Goal: Information Seeking & Learning: Find specific fact

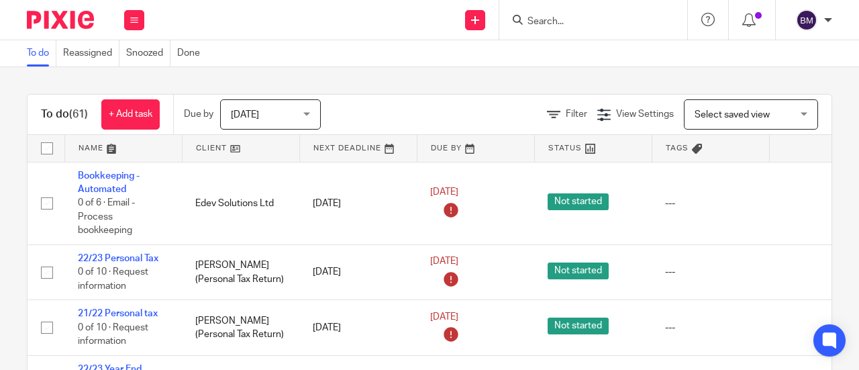
click at [554, 21] on input "Search" at bounding box center [586, 22] width 121 height 12
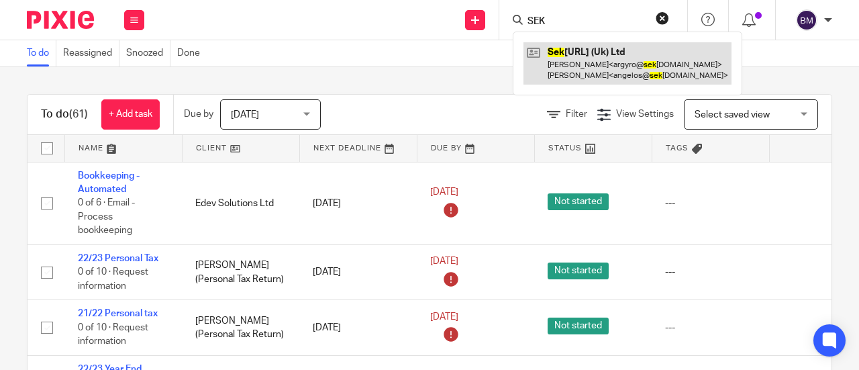
type input "SEK"
click at [604, 53] on link at bounding box center [627, 63] width 208 height 42
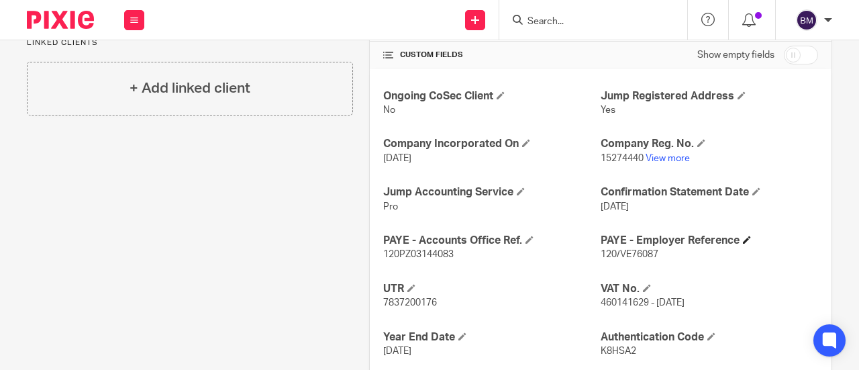
scroll to position [537, 0]
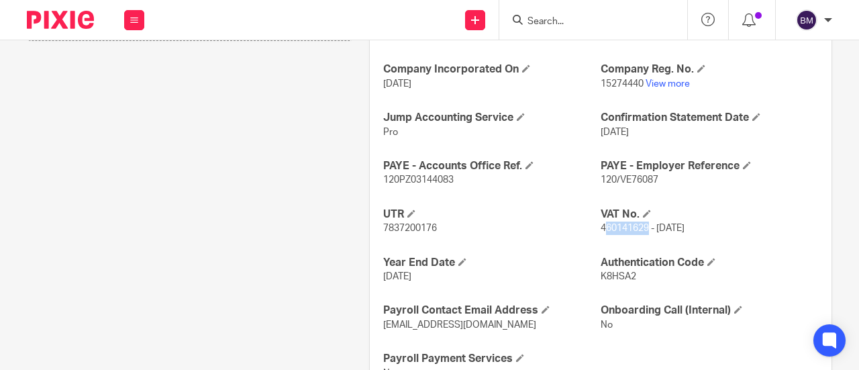
drag, startPoint x: 642, startPoint y: 223, endPoint x: 596, endPoint y: 227, distance: 45.9
click at [600, 227] on span "460141629 - 10 November 2023" at bounding box center [642, 227] width 84 height 9
click at [569, 199] on div "Ongoing CoSec Client No Jump Registered Address Yes Company Incorporated On 10 …" at bounding box center [601, 197] width 462 height 405
drag, startPoint x: 641, startPoint y: 226, endPoint x: 592, endPoint y: 227, distance: 49.7
click at [592, 227] on div "Ongoing CoSec Client No Jump Registered Address Yes Company Incorporated On 10 …" at bounding box center [601, 197] width 462 height 405
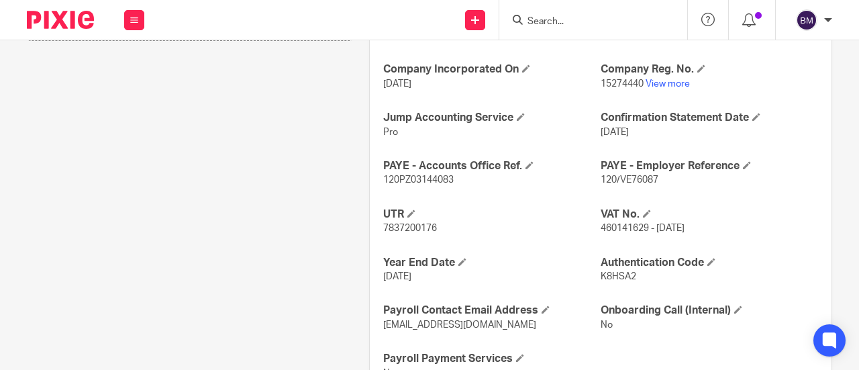
drag, startPoint x: 521, startPoint y: 211, endPoint x: 586, endPoint y: 221, distance: 66.5
click at [526, 211] on h4 "UTR" at bounding box center [491, 214] width 217 height 14
drag, startPoint x: 644, startPoint y: 226, endPoint x: 603, endPoint y: 229, distance: 41.1
click at [600, 229] on span "460141629 - 10 November 2023" at bounding box center [642, 227] width 84 height 9
copy span "460141629"
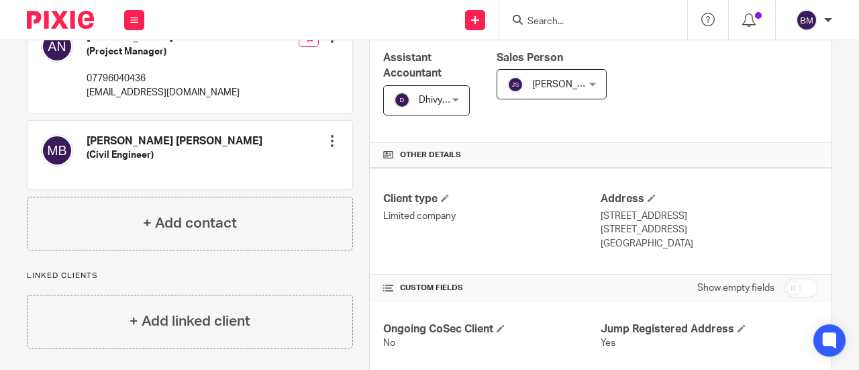
scroll to position [0, 0]
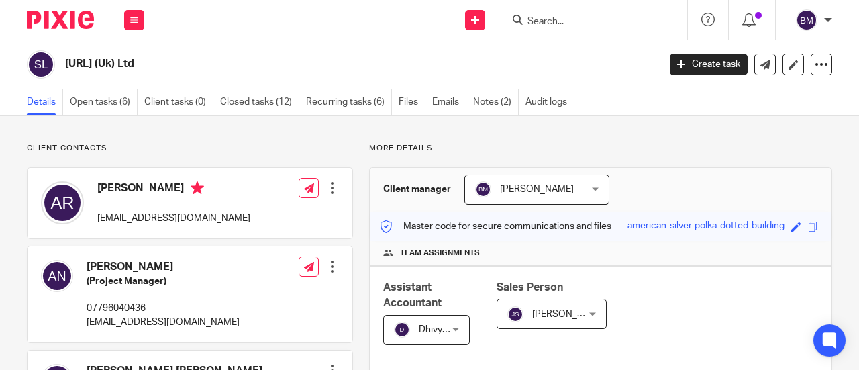
drag, startPoint x: 157, startPoint y: 60, endPoint x: 23, endPoint y: 68, distance: 134.4
click at [23, 68] on div "Sektor.Ai (Uk) Ltd Create task Update from Companies House Export data Merge Ar…" at bounding box center [429, 64] width 859 height 49
drag, startPoint x: 227, startPoint y: 64, endPoint x: 200, endPoint y: 64, distance: 26.8
click at [225, 64] on h2 "[URL] (Uk) Ltd" at bounding box center [299, 64] width 468 height 14
drag, startPoint x: 70, startPoint y: 57, endPoint x: 88, endPoint y: 59, distance: 18.2
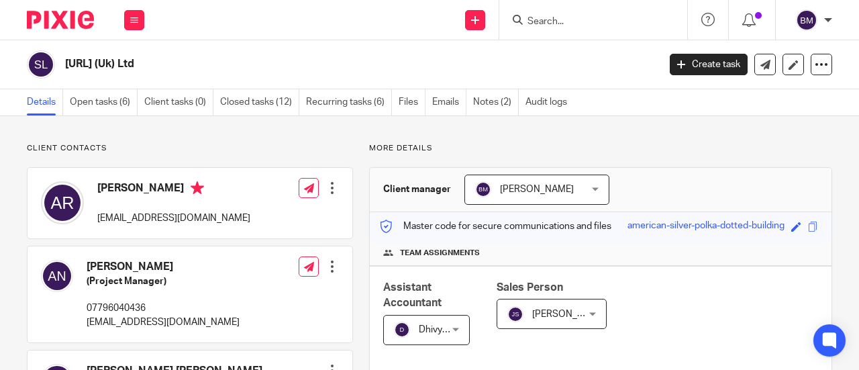
click at [70, 58] on h2 "[URL] (Uk) Ltd" at bounding box center [299, 64] width 468 height 14
click at [150, 68] on h2 "[URL] (Uk) Ltd" at bounding box center [299, 64] width 468 height 14
drag, startPoint x: 154, startPoint y: 64, endPoint x: 64, endPoint y: 61, distance: 89.9
click at [64, 61] on div "[URL] (Uk) Ltd" at bounding box center [338, 64] width 623 height 28
copy h2 "[URL] (Uk) Ltd"
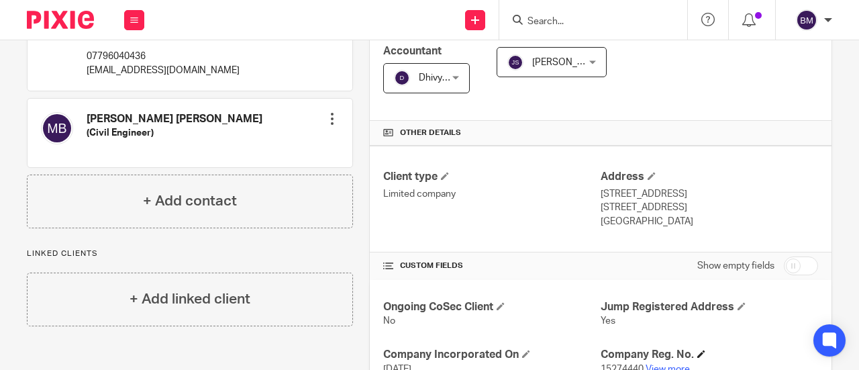
scroll to position [335, 0]
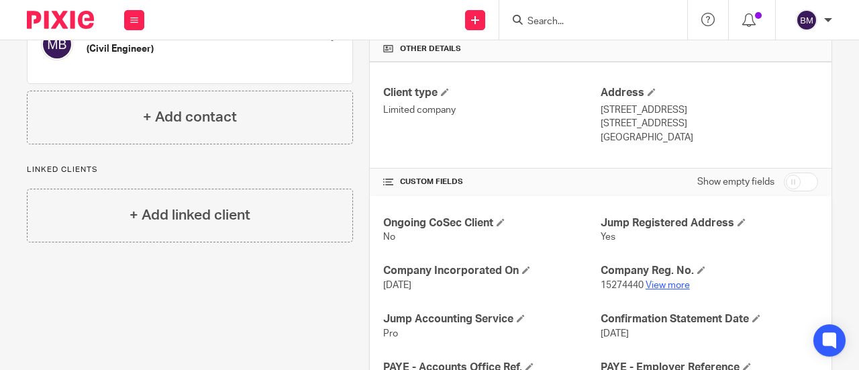
click at [677, 282] on link "View more" at bounding box center [667, 284] width 44 height 9
